Goal: Use online tool/utility: Utilize a website feature to perform a specific function

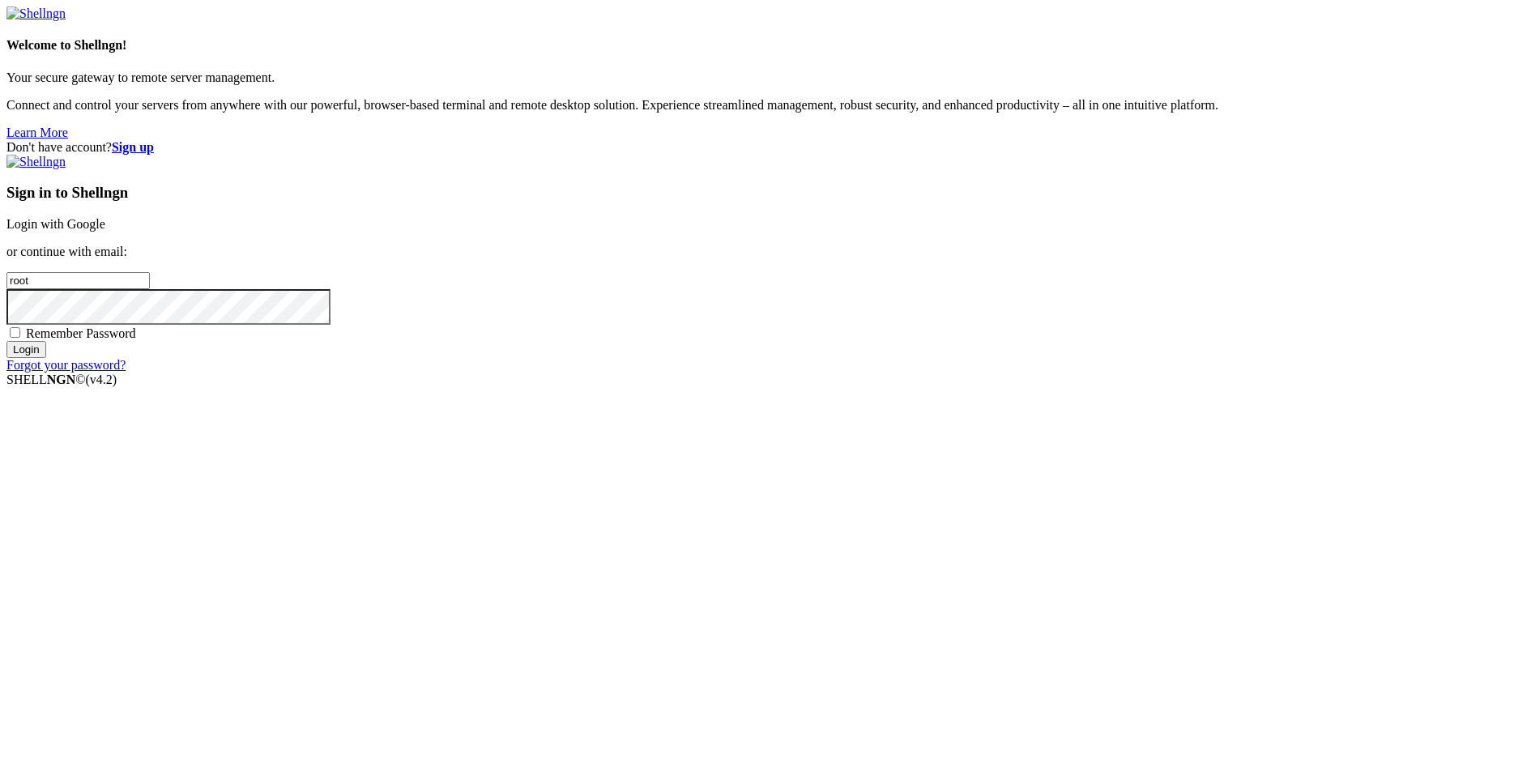
click at [105, 231] on link "Login with Google" at bounding box center [55, 224] width 99 height 14
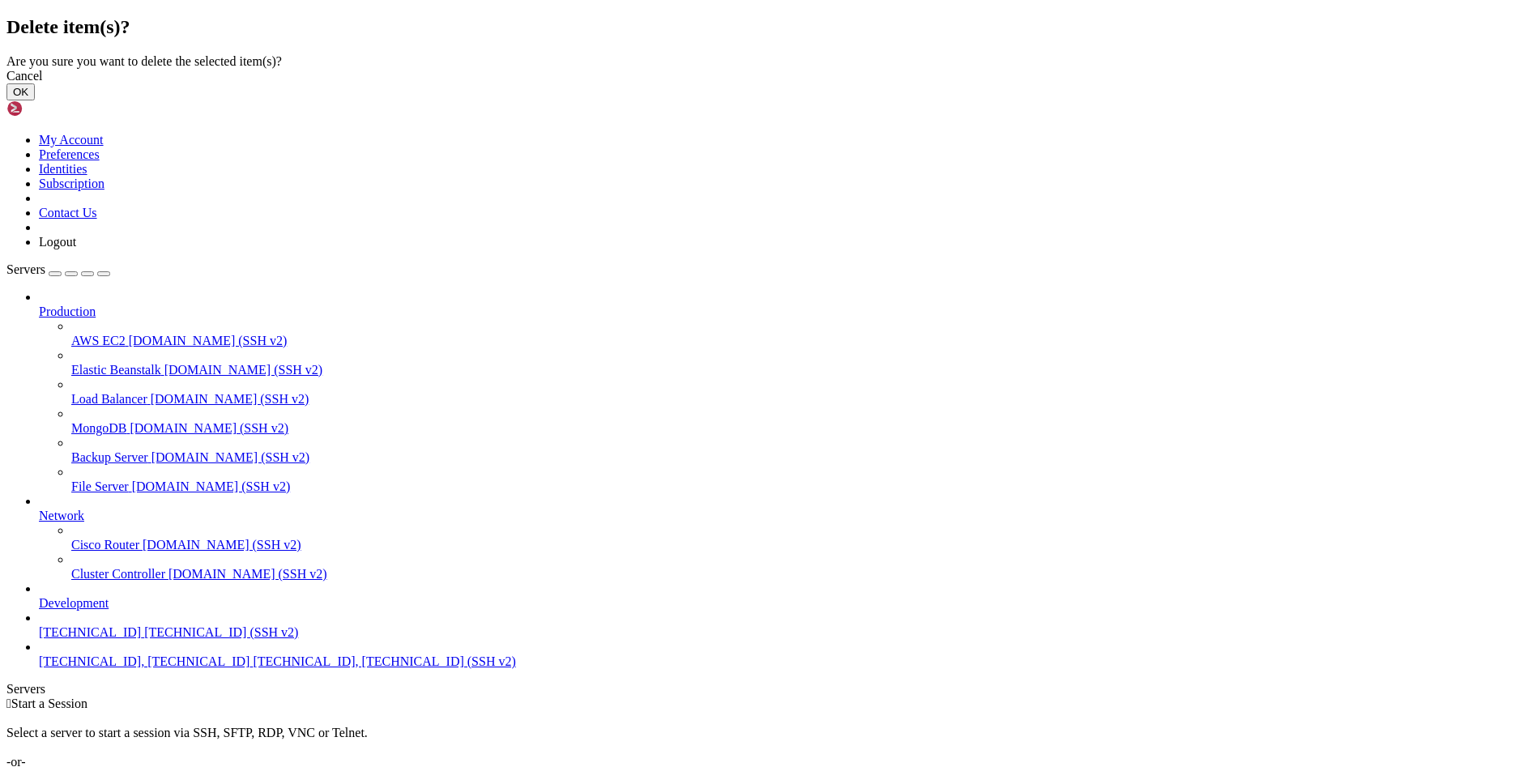
click at [35, 100] on button "OK" at bounding box center [20, 91] width 28 height 17
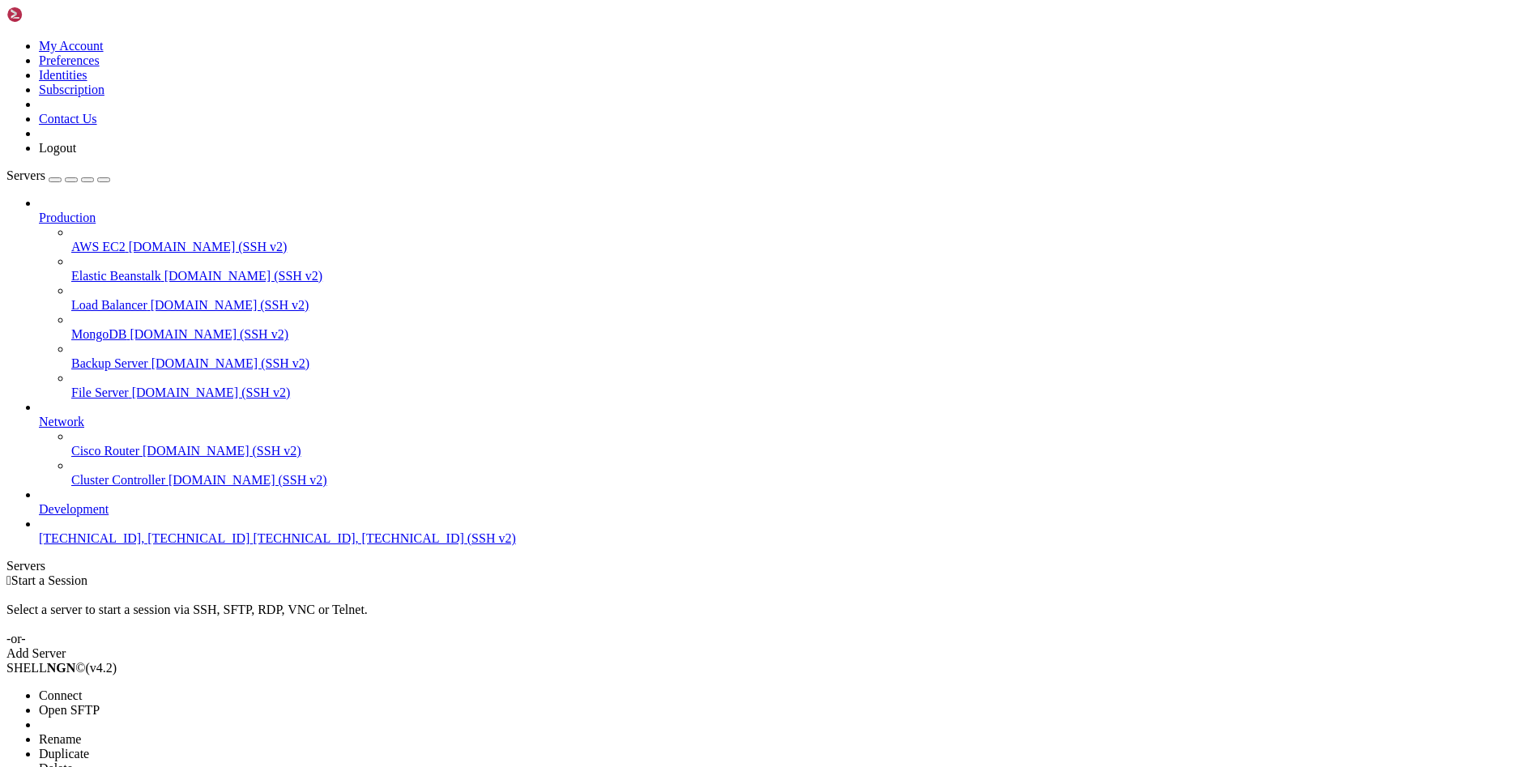
click at [186, 761] on li "Delete" at bounding box center [112, 768] width 147 height 15
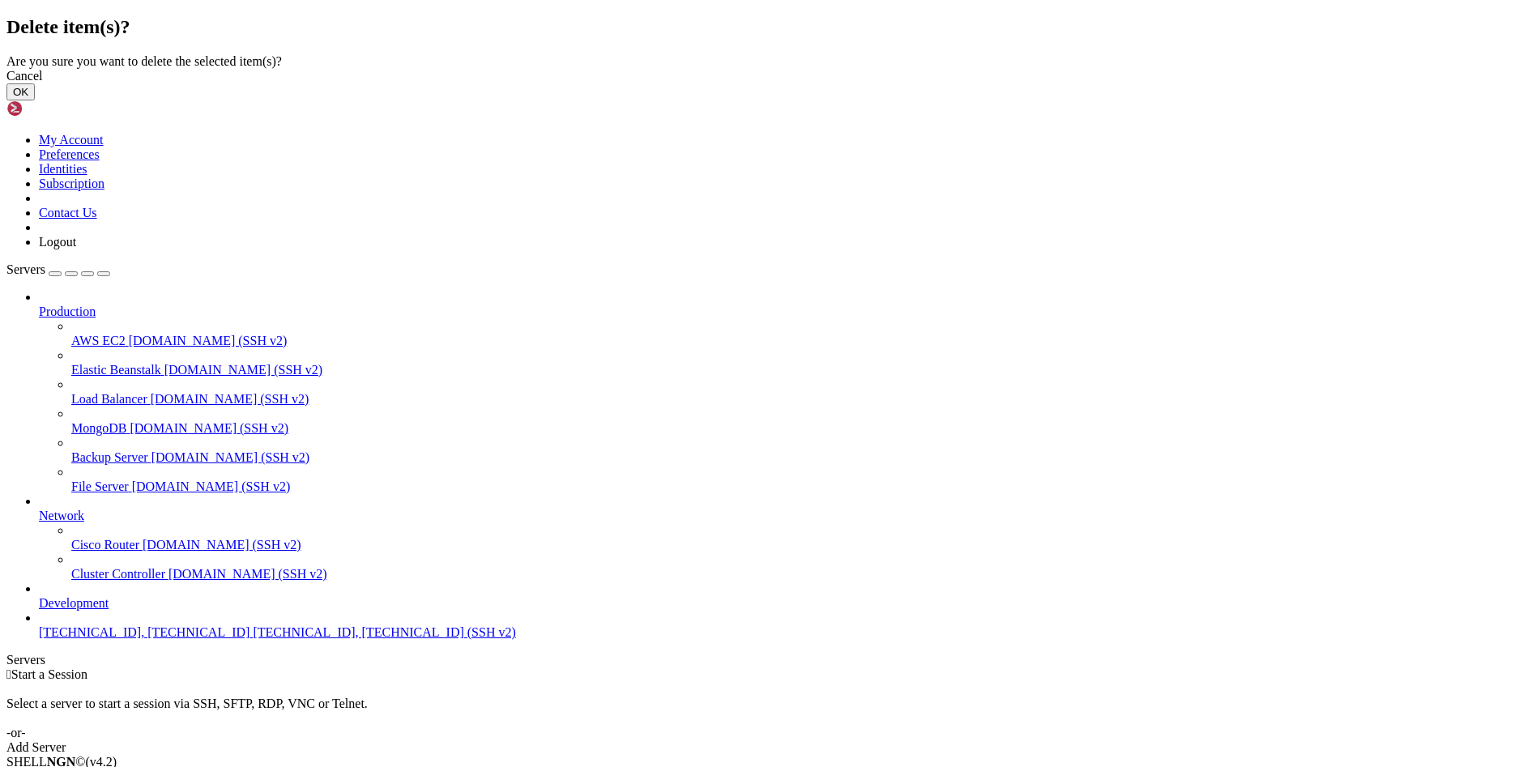
click at [35, 100] on button "OK" at bounding box center [20, 91] width 28 height 17
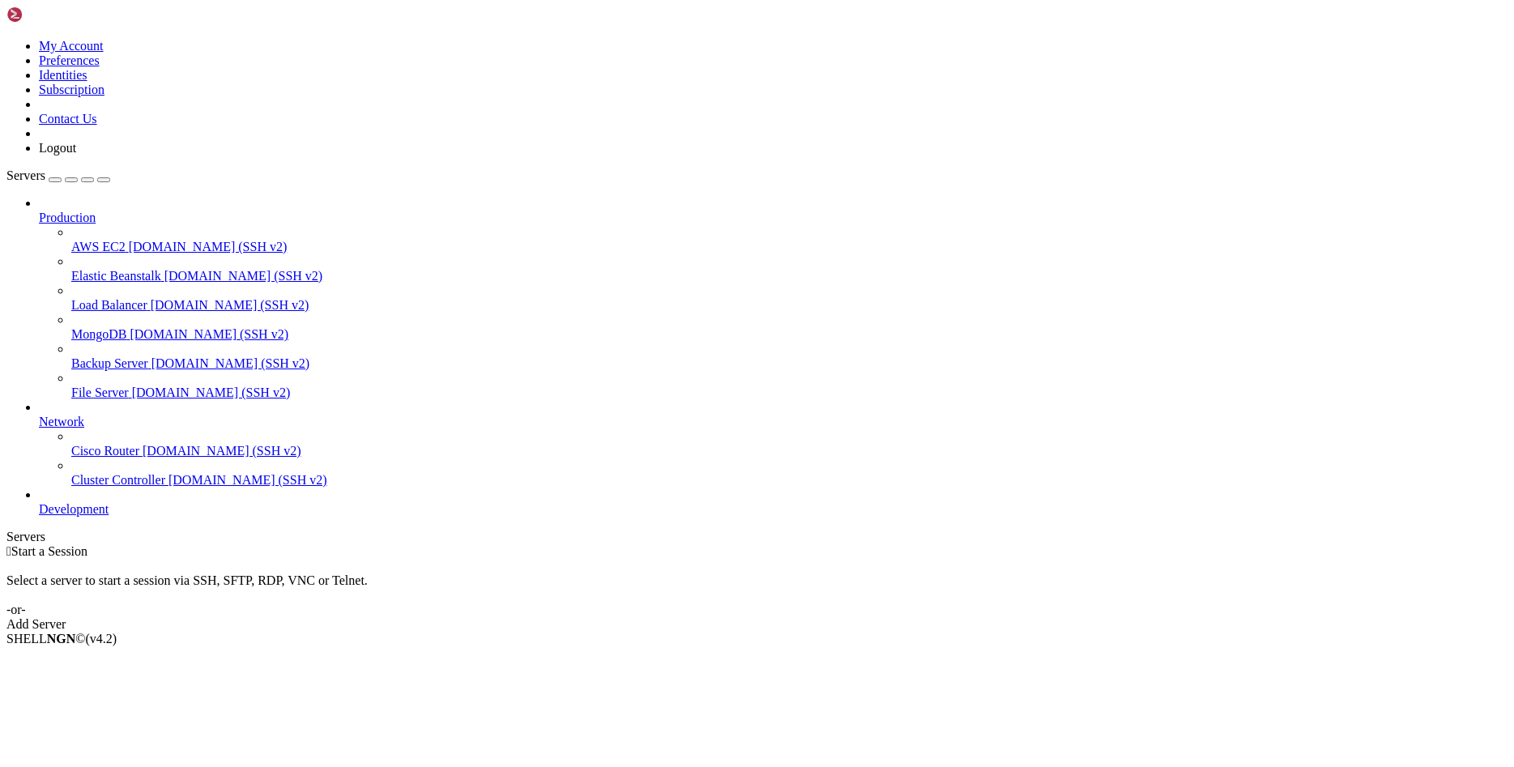
click at [859, 617] on div "Add Server" at bounding box center [756, 624] width 1501 height 15
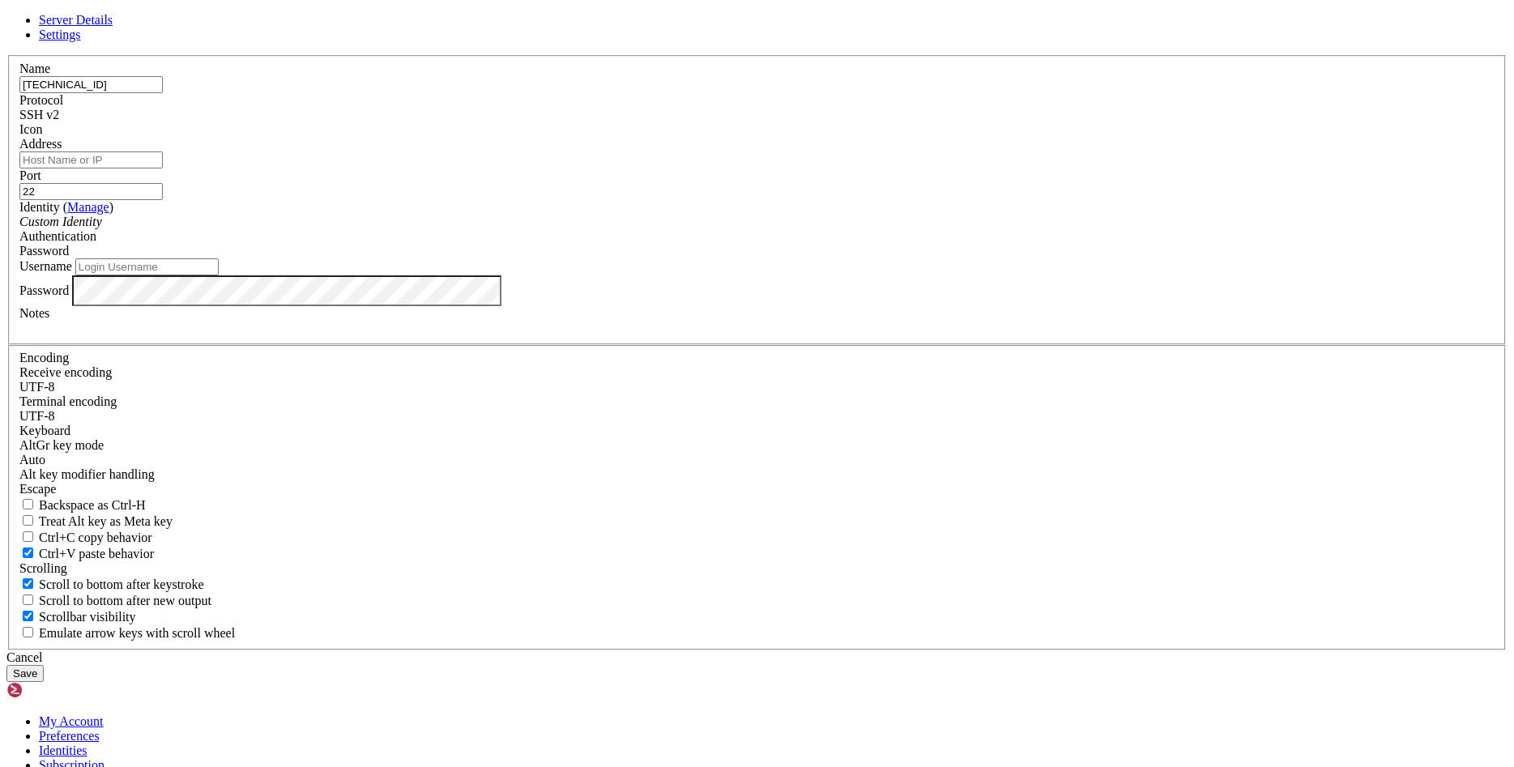
type input "[TECHNICAL_ID]"
click at [163, 168] on input "Address" at bounding box center [90, 159] width 143 height 17
drag, startPoint x: 530, startPoint y: 276, endPoint x: 453, endPoint y: 260, distance: 78.6
click at [163, 168] on input "root" at bounding box center [90, 159] width 143 height 17
paste input "[TECHNICAL_ID]"
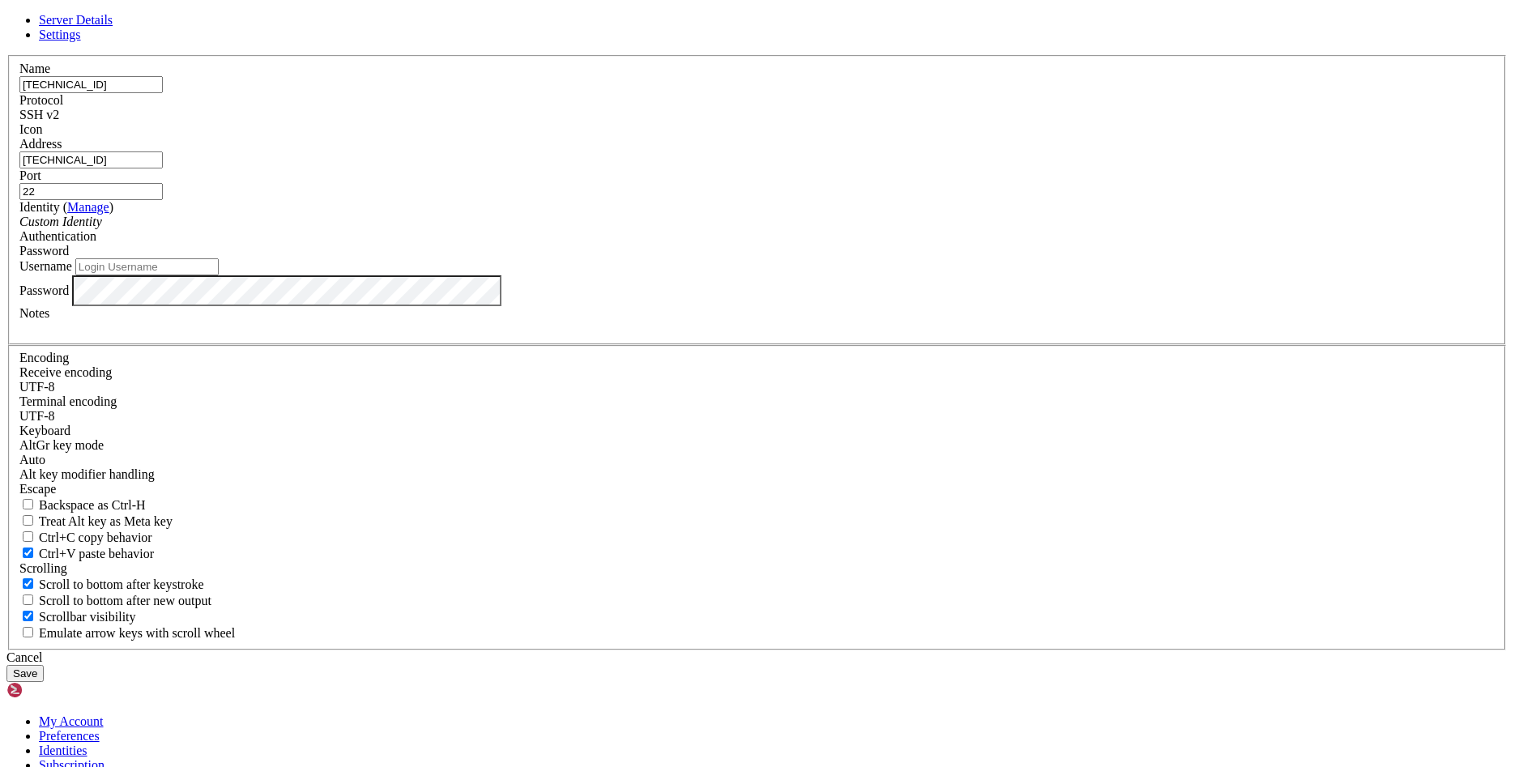
type input "[TECHNICAL_ID]"
click at [219, 275] on input "Username" at bounding box center [146, 266] width 143 height 17
type input "root"
click at [534, 275] on div "Username root" at bounding box center [756, 266] width 1475 height 17
click at [44, 665] on button "Save" at bounding box center [24, 673] width 37 height 17
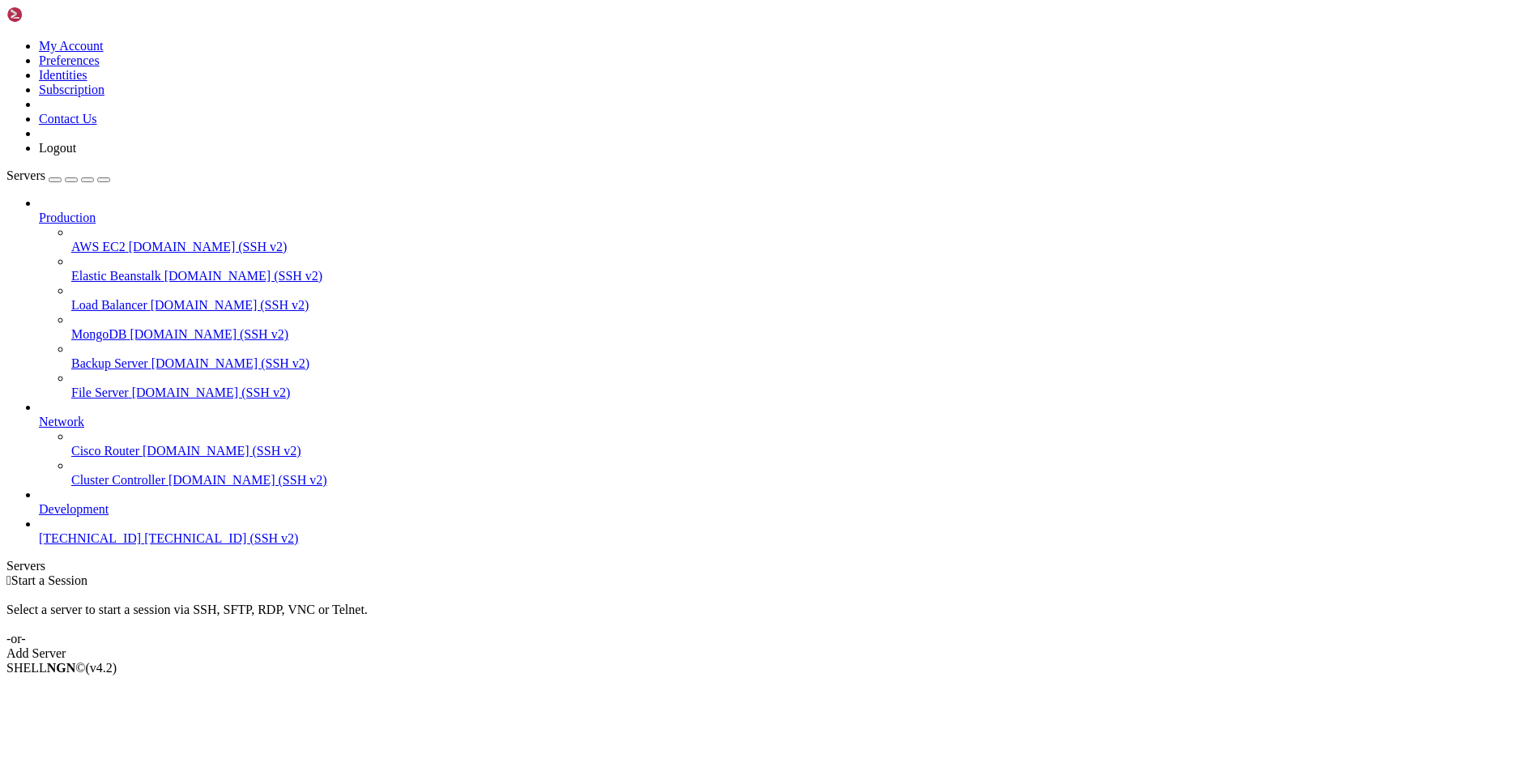
click at [144, 545] on span "[TECHNICAL_ID] (SSH v2)" at bounding box center [221, 538] width 154 height 14
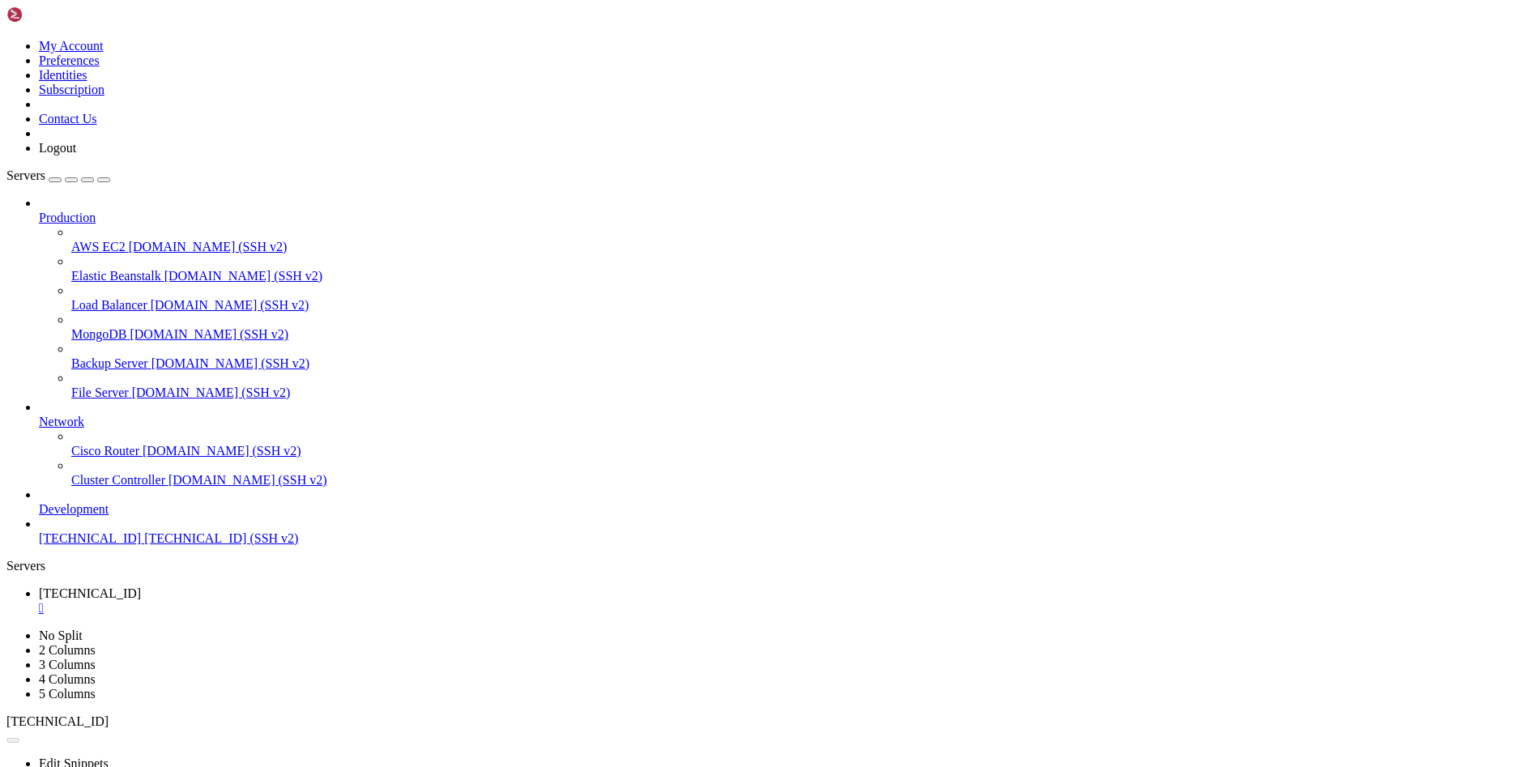
drag, startPoint x: 834, startPoint y: 275, endPoint x: 629, endPoint y: 203, distance: 218.3
